Goal: Task Accomplishment & Management: Manage account settings

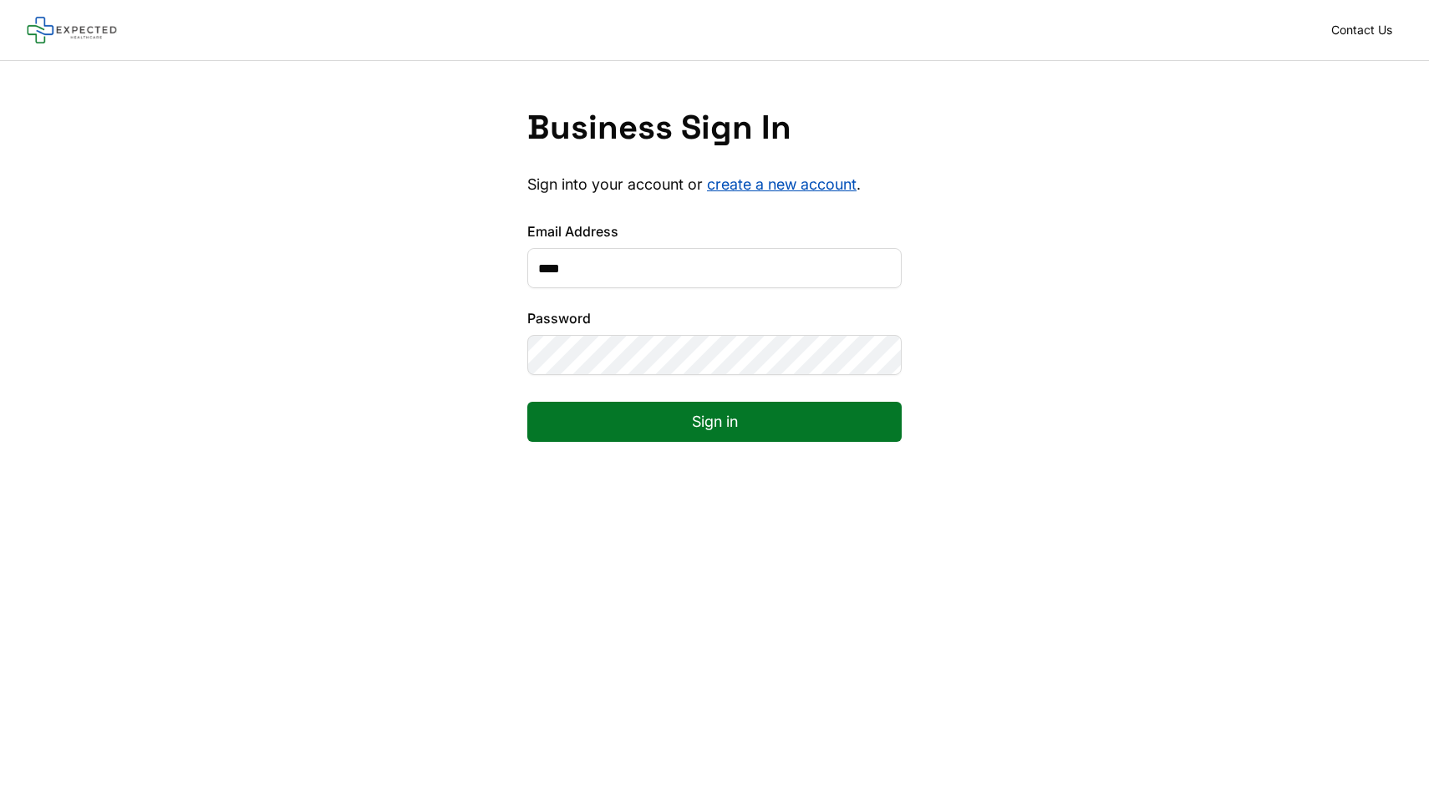
type input "****"
type input "**********"
click at [692, 423] on button "Sign in" at bounding box center [714, 422] width 374 height 40
